Goal: Information Seeking & Learning: Learn about a topic

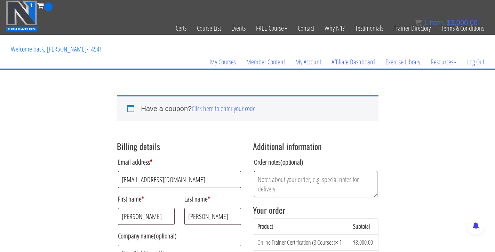
select select "WA"
click at [206, 30] on link "Course List" at bounding box center [209, 28] width 34 height 34
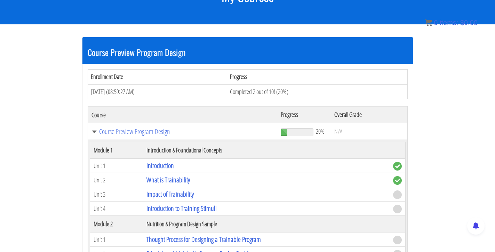
scroll to position [112, 0]
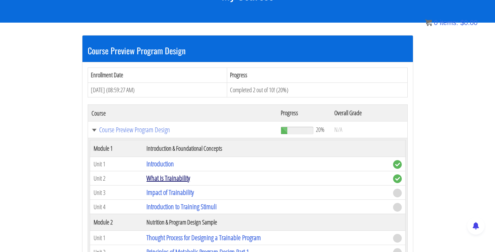
click at [160, 174] on link "What is Trainability" at bounding box center [169, 177] width 44 height 9
click at [186, 173] on link "What is Trainability" at bounding box center [169, 177] width 44 height 9
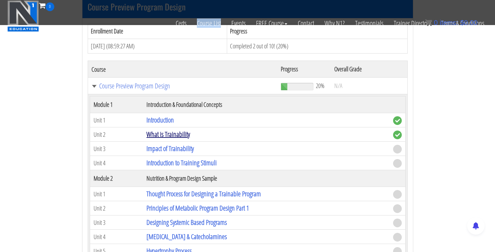
scroll to position [144, 0]
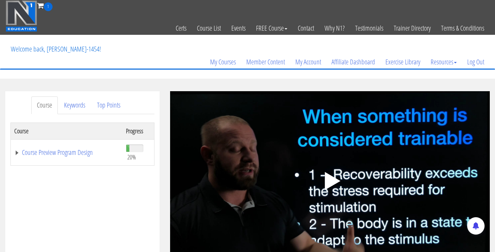
click at [342, 182] on icon ".fp-color-play{opacity:0.65;}.controlbutton{fill:#fff;}" at bounding box center [330, 181] width 44 height 44
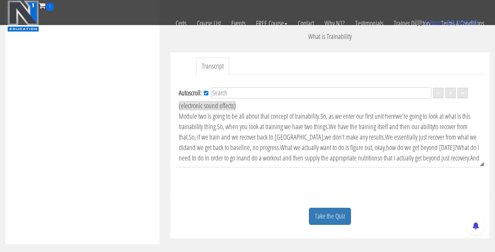
click at [394, 201] on div "Take the Quiz" at bounding box center [329, 216] width 309 height 34
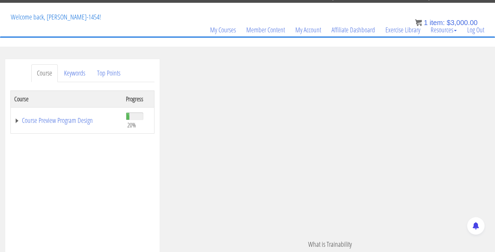
scroll to position [31, 0]
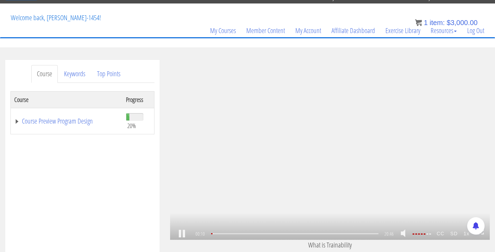
click at [185, 234] on link at bounding box center [182, 234] width 12 height 0
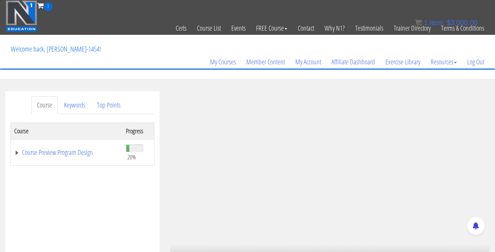
scroll to position [0, 0]
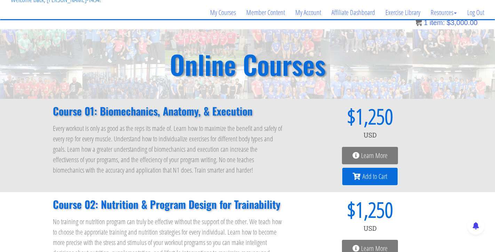
scroll to position [48, 0]
